Goal: Task Accomplishment & Management: Use online tool/utility

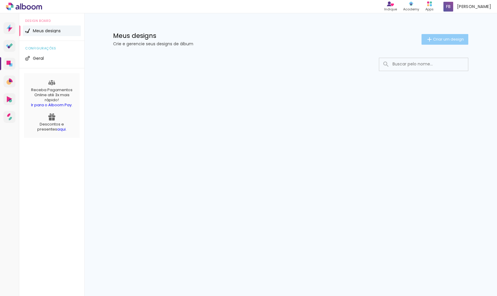
click at [437, 41] on span "Criar um design" at bounding box center [448, 39] width 31 height 4
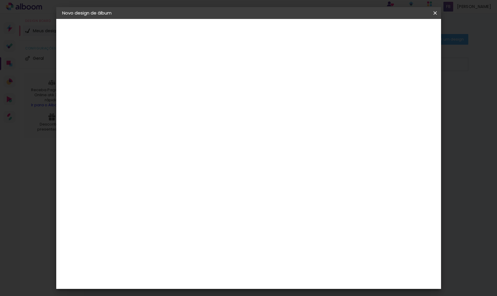
click at [159, 82] on input at bounding box center [159, 79] width 0 height 9
type input "[GEOGRAPHIC_DATA]"
type paper-input "[GEOGRAPHIC_DATA]"
click at [0, 0] on slot "Avançar" at bounding box center [0, 0] width 0 height 0
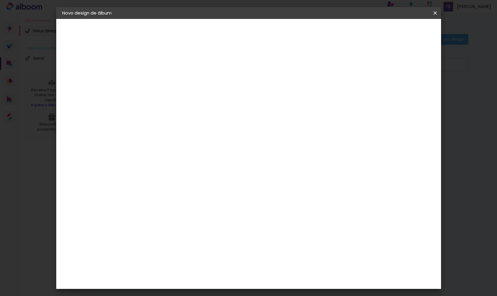
click at [158, 216] on div "Go image" at bounding box center [162, 220] width 14 height 9
click at [0, 0] on slot "Tamanho Livre" at bounding box center [0, 0] width 0 height 0
click at [0, 0] on slot "Avançar" at bounding box center [0, 0] width 0 height 0
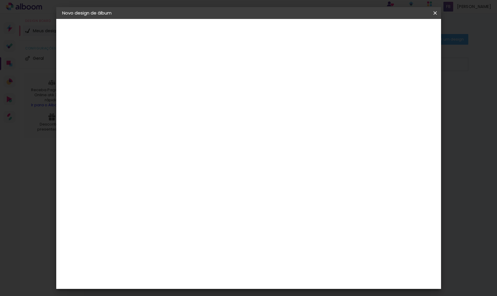
click at [143, 167] on input "30" at bounding box center [140, 166] width 15 height 9
click at [218, 104] on div "30 cm cm cm mm A maioria das encadernadoras sugere 5mm de sangria." at bounding box center [273, 97] width 280 height 47
click at [225, 92] on span "30" at bounding box center [223, 91] width 10 height 9
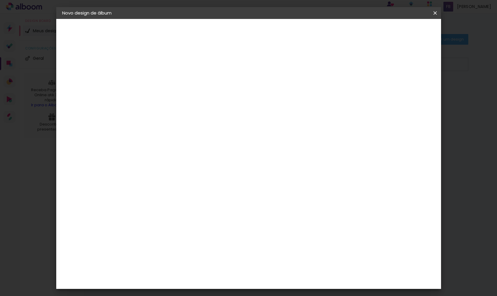
click at [231, 83] on div "30 cm cm cm mm A maioria das encadernadoras sugere 5mm de sangria." at bounding box center [273, 97] width 280 height 47
type input "4"
type paper-input "4"
click at [406, 89] on input "4" at bounding box center [405, 89] width 11 height 9
type input "5"
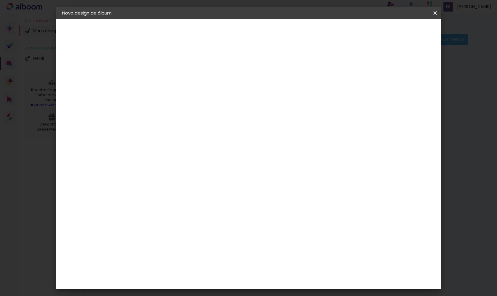
type paper-input "5"
click at [407, 87] on input "5" at bounding box center [405, 89] width 11 height 9
type input "6"
type paper-input "6"
click at [407, 87] on input "6" at bounding box center [404, 89] width 11 height 9
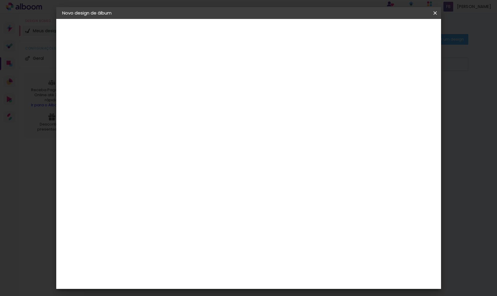
type input "7"
type paper-input "7"
click at [407, 87] on input "7" at bounding box center [403, 89] width 11 height 9
type input "6"
type paper-input "6"
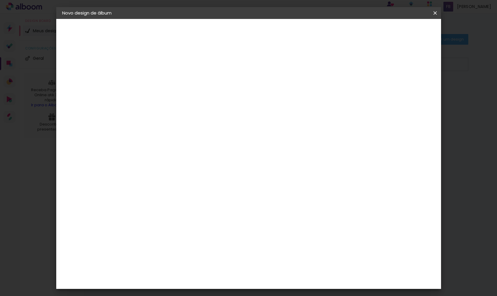
click at [406, 91] on input "6" at bounding box center [403, 89] width 11 height 9
type input "5"
type paper-input "5"
click at [406, 91] on input "5" at bounding box center [403, 89] width 11 height 9
click at [164, 57] on div "mm Mostrar sangria" at bounding box center [273, 46] width 280 height 56
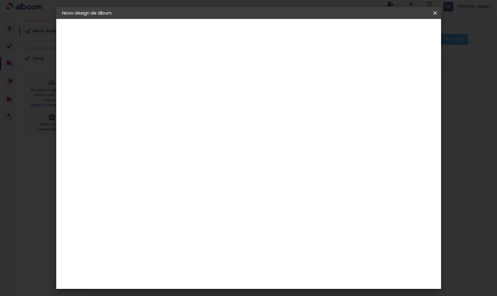
click at [164, 57] on div "mm Mostrar sangria" at bounding box center [273, 46] width 280 height 56
click at [236, 93] on div "30 cm" at bounding box center [227, 92] width 116 height 15
click at [211, 91] on div "30 cm" at bounding box center [227, 92] width 116 height 15
click at [216, 91] on div "30 cm" at bounding box center [227, 92] width 116 height 15
click at [220, 93] on span "30" at bounding box center [223, 92] width 10 height 9
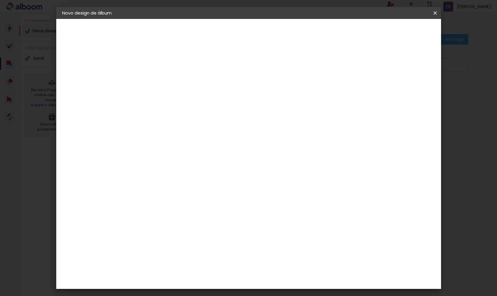
click at [220, 93] on span "30" at bounding box center [223, 92] width 10 height 9
click at [221, 93] on span "30" at bounding box center [223, 92] width 10 height 9
click at [144, 170] on input "30" at bounding box center [140, 168] width 15 height 9
click at [143, 170] on input "30" at bounding box center [140, 168] width 15 height 9
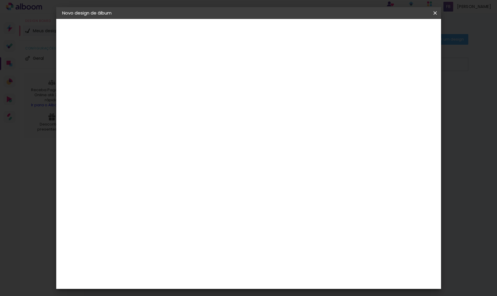
click at [143, 170] on input "30" at bounding box center [140, 168] width 15 height 9
type input "20"
type paper-input "20"
click at [151, 134] on div "cm" at bounding box center [143, 148] width 29 height 77
click at [161, 121] on div "30 cm cm cm mm A maioria das encadernadoras sugere 5mm de sangria." at bounding box center [273, 97] width 280 height 47
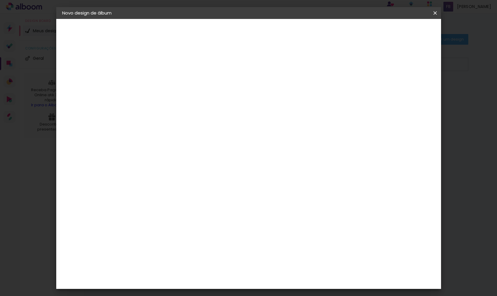
click at [299, 199] on div "cm" at bounding box center [285, 208] width 232 height 21
click at [294, 207] on div "cm" at bounding box center [292, 208] width 7 height 9
click at [290, 208] on div "cm" at bounding box center [292, 208] width 7 height 9
click at [234, 94] on span "cm" at bounding box center [231, 92] width 7 height 9
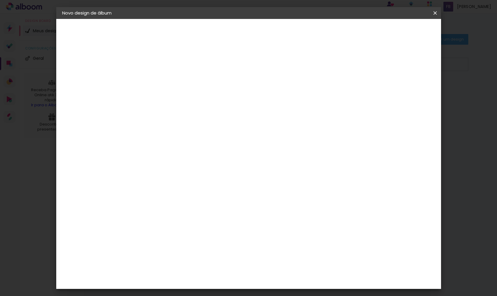
click at [225, 91] on span "30" at bounding box center [223, 92] width 10 height 9
click at [293, 205] on div "cm" at bounding box center [292, 208] width 7 height 9
type input "6"
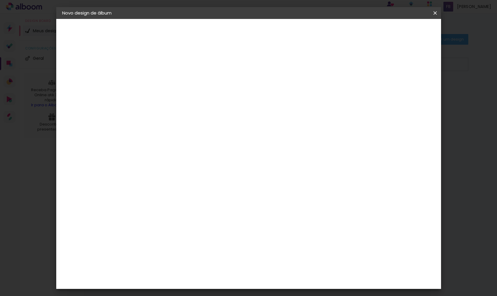
scroll to position [43, 0]
type input "30"
type paper-input "30"
click at [353, 62] on div "15 cm cm cm mm A maioria das encadernadoras sugere 5mm de sangria." at bounding box center [273, 55] width 280 height 47
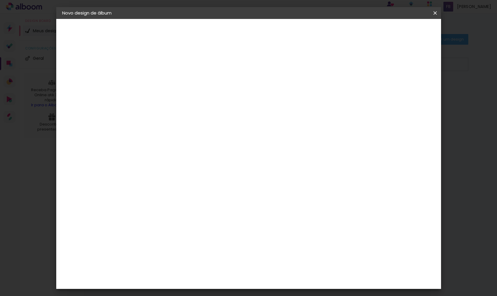
click at [89, 67] on div "2. Especificações Fornecedor Escolhendo fornecedor... Modelo Escolhendo modelo.…" at bounding box center [94, 68] width 65 height 22
click at [99, 69] on paper-button "Tamanho livre" at bounding box center [94, 73] width 65 height 12
click at [270, 64] on div "Avançado Tamanho Livre Sugerir uma encadernadora" at bounding box center [241, 94] width 57 height 75
click at [206, 239] on paper-item "Go image" at bounding box center [174, 246] width 64 height 15
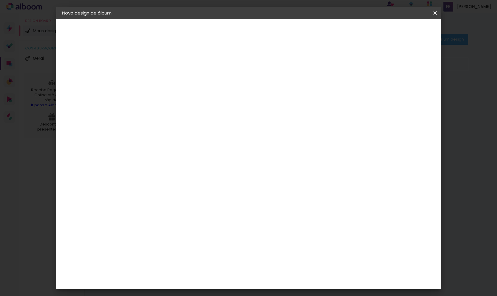
scroll to position [0, 0]
click at [270, 34] on paper-button "Avançar" at bounding box center [255, 31] width 29 height 10
click at [189, 108] on div at bounding box center [174, 108] width 30 height 1
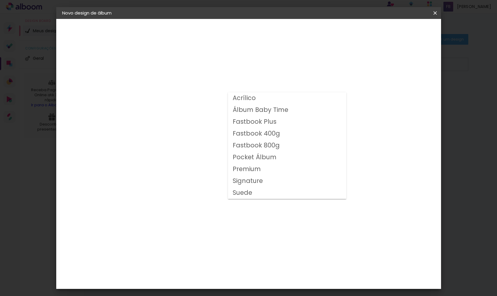
click at [0, 0] on slot "Acrílico" at bounding box center [0, 0] width 0 height 0
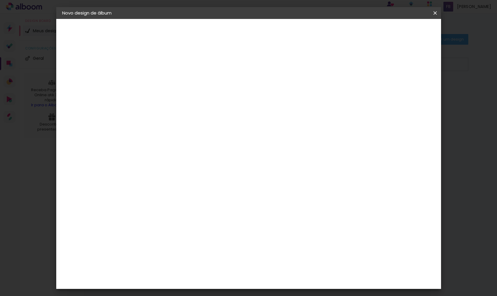
click at [238, 102] on div at bounding box center [199, 102] width 80 height 1
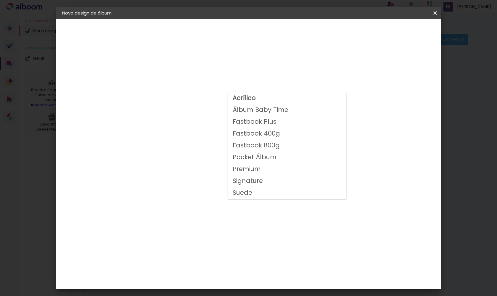
click at [0, 0] on slot "Fastbook Plus" at bounding box center [0, 0] width 0 height 0
type input "Fastbook Plus"
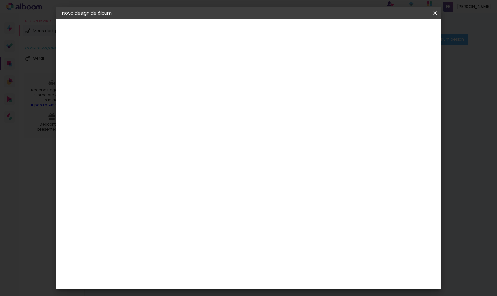
click at [238, 102] on div at bounding box center [199, 102] width 80 height 1
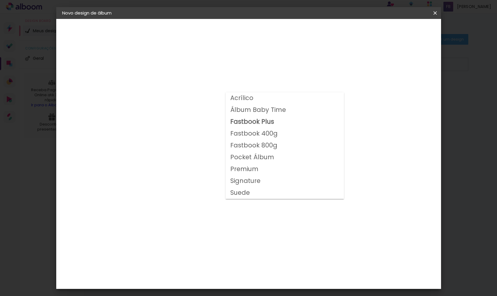
click at [216, 53] on div "Opções disponíveis Acrílico Álbum Baby Time Fastbook Plus Fastbook 400g Fastboo…" at bounding box center [198, 44] width 131 height 50
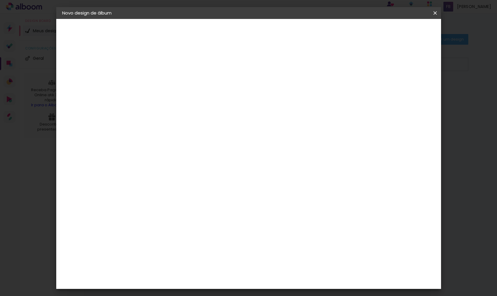
click at [79, 70] on div "Go image" at bounding box center [81, 73] width 13 height 8
click at [162, 182] on paper-item "Nicephotos" at bounding box center [174, 188] width 64 height 13
click at [0, 0] on slot "Avançar" at bounding box center [0, 0] width 0 height 0
click at [189, 108] on div at bounding box center [174, 108] width 30 height 1
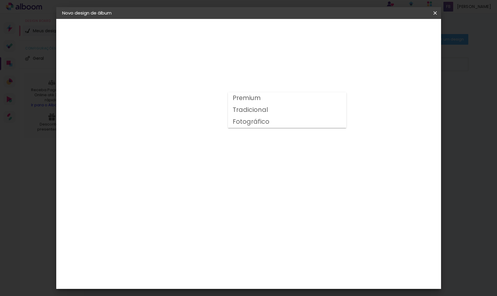
click at [0, 0] on slot "Fotográfico" at bounding box center [0, 0] width 0 height 0
type input "Fotográfico"
click at [205, 69] on div "Opções disponíveis Premium Tradicional Fotográfico Tamanho Escolha o tamanho Ho…" at bounding box center [198, 44] width 131 height 50
click at [199, 212] on div "Vertical" at bounding box center [185, 219] width 28 height 15
click at [241, 205] on paper-listbox "Horizontal Modelo Fechado Lâmina 15 × 21 15 × 21 cm 15 × 42 cm 21 × 30 21 × 30 …" at bounding box center [199, 175] width 84 height 120
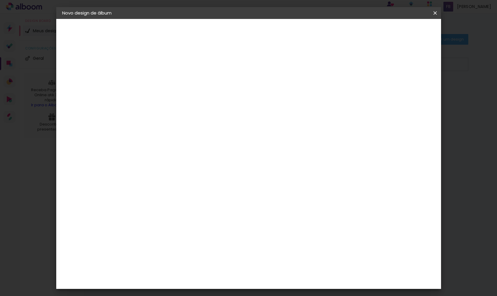
click at [221, 227] on div "Fechado" at bounding box center [210, 231] width 22 height 8
click at [199, 141] on span "15 × 21" at bounding box center [185, 143] width 28 height 12
click at [0, 0] on slot "Avançar" at bounding box center [0, 0] width 0 height 0
click at [403, 34] on paper-button "Iniciar design" at bounding box center [384, 31] width 39 height 10
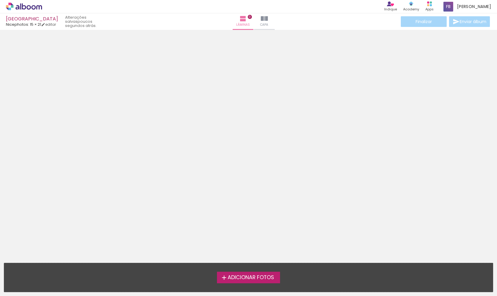
drag, startPoint x: 161, startPoint y: 139, endPoint x: 289, endPoint y: 164, distance: 130.6
click at [225, 167] on div at bounding box center [248, 110] width 497 height 157
drag, startPoint x: 290, startPoint y: 150, endPoint x: 278, endPoint y: 121, distance: 31.4
click at [289, 150] on div at bounding box center [248, 110] width 497 height 157
click at [258, 28] on paper-button "Capa" at bounding box center [264, 21] width 21 height 17
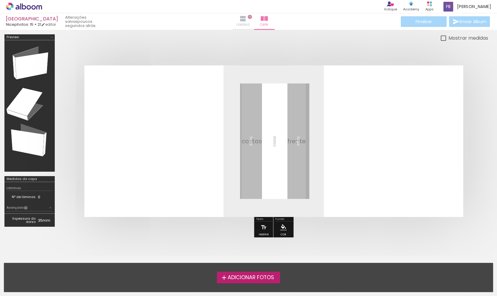
click at [239, 20] on iron-icon at bounding box center [242, 18] width 7 height 7
